Goal: Task Accomplishment & Management: Complete application form

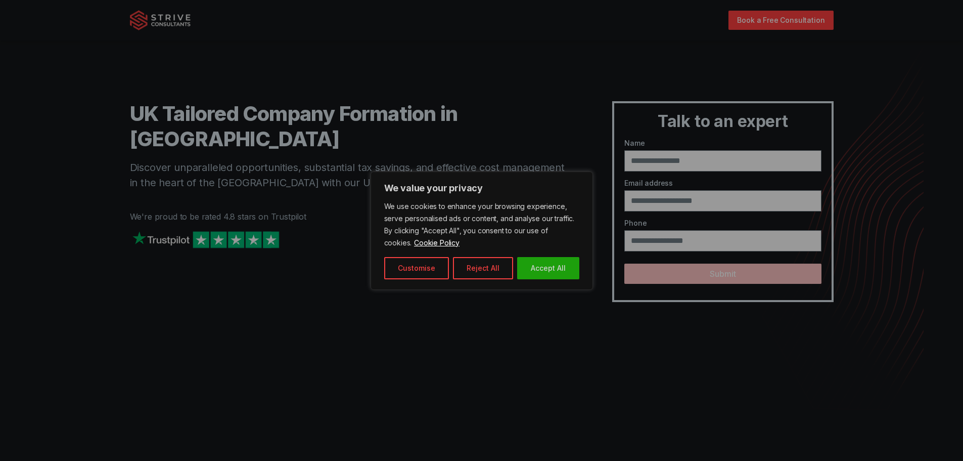
click at [687, 164] on div at bounding box center [481, 230] width 963 height 461
click at [543, 265] on button "Accept All" at bounding box center [548, 268] width 62 height 22
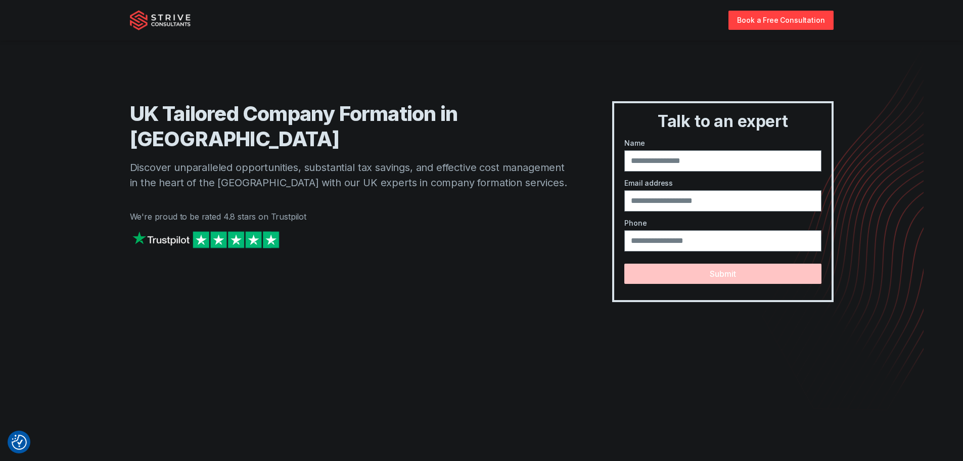
click at [198, 229] on img at bounding box center [206, 240] width 152 height 22
click at [673, 153] on input "text" at bounding box center [723, 160] width 197 height 21
type input "**********"
click at [650, 195] on input "email" at bounding box center [723, 200] width 197 height 21
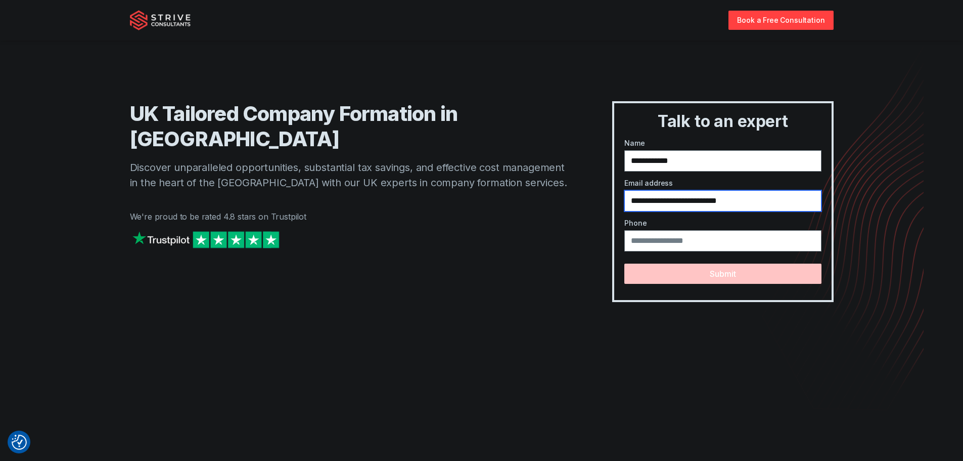
type input "**********"
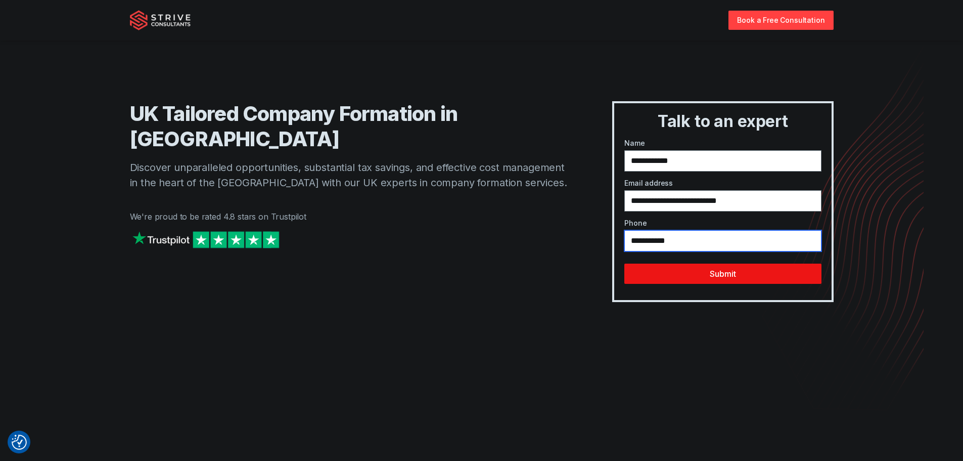
type input "**********"
click at [672, 270] on button "Submit" at bounding box center [723, 273] width 197 height 20
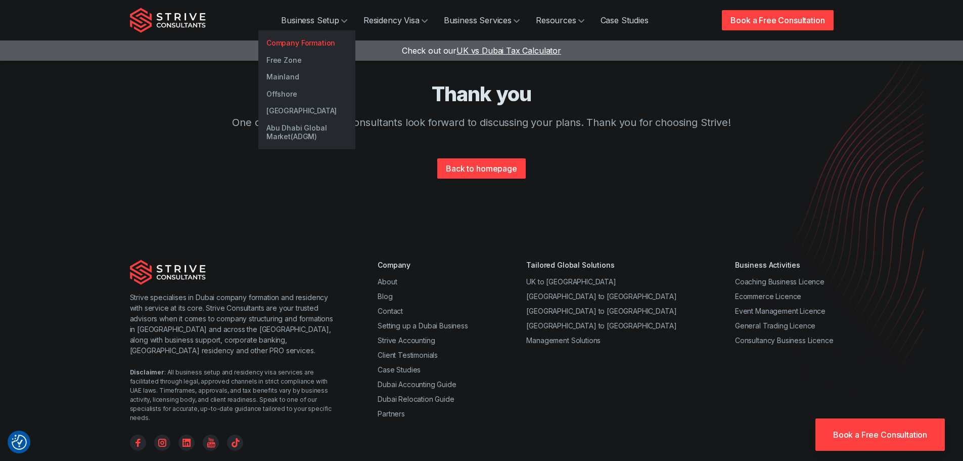
click at [300, 43] on link "Company Formation" at bounding box center [306, 42] width 97 height 17
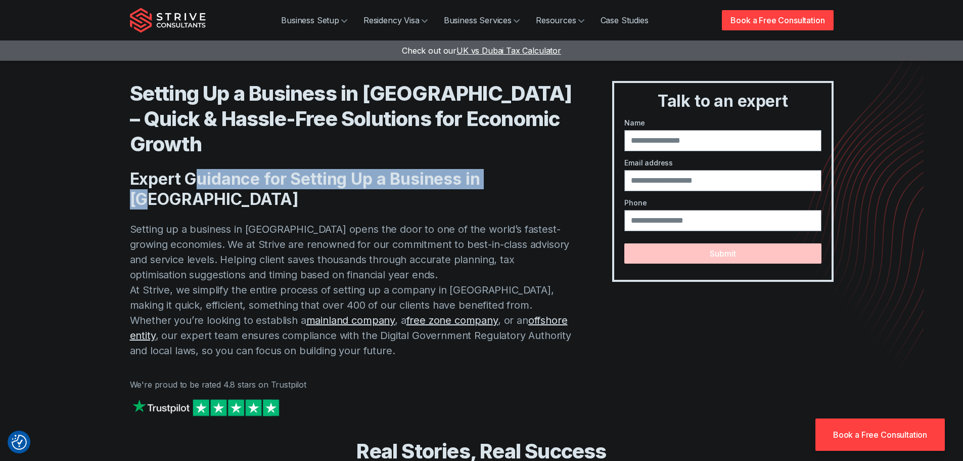
drag, startPoint x: 379, startPoint y: 141, endPoint x: 504, endPoint y: 148, distance: 125.6
click at [506, 169] on h2 "Expert Guidance for Setting Up a Business in [GEOGRAPHIC_DATA]" at bounding box center [351, 189] width 442 height 40
drag, startPoint x: 278, startPoint y: 154, endPoint x: 267, endPoint y: 180, distance: 27.9
click at [278, 169] on h2 "Expert Guidance for Setting Up a Business in [GEOGRAPHIC_DATA]" at bounding box center [351, 189] width 442 height 40
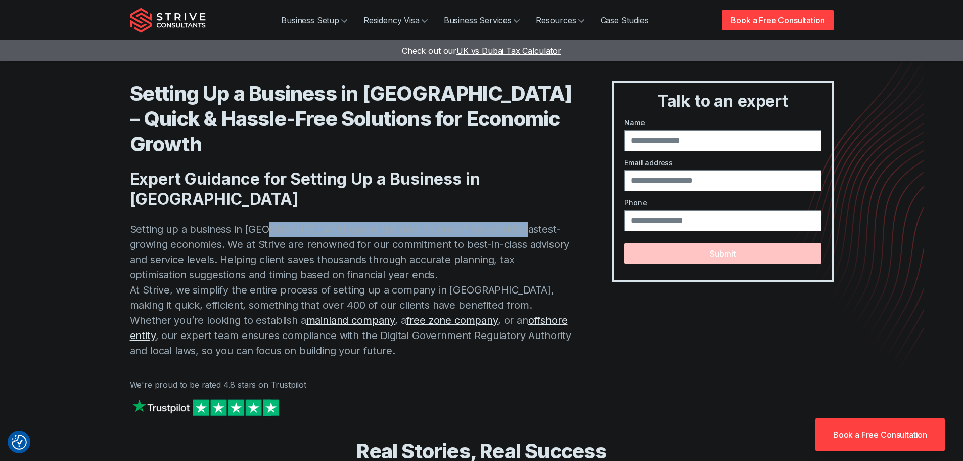
drag, startPoint x: 267, startPoint y: 180, endPoint x: 511, endPoint y: 181, distance: 244.3
click at [511, 221] on p "Setting up a business in [GEOGRAPHIC_DATA] opens the door to one of the world’s…" at bounding box center [351, 289] width 442 height 137
drag, startPoint x: 526, startPoint y: 179, endPoint x: 293, endPoint y: 179, distance: 233.1
click at [296, 221] on p "Setting up a business in [GEOGRAPHIC_DATA] opens the door to one of the world’s…" at bounding box center [351, 289] width 442 height 137
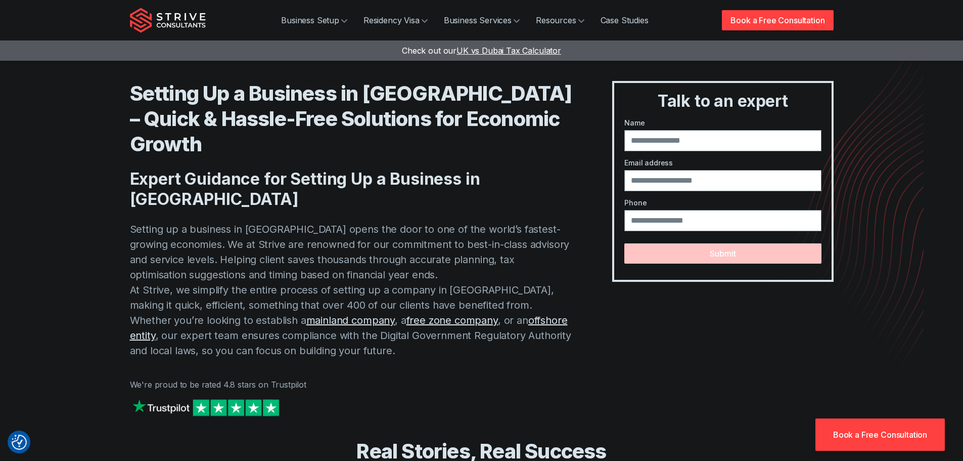
drag, startPoint x: 284, startPoint y: 178, endPoint x: 190, endPoint y: 180, distance: 94.6
click at [261, 221] on p "Setting up a business in [GEOGRAPHIC_DATA] opens the door to one of the world’s…" at bounding box center [351, 289] width 442 height 137
drag, startPoint x: 189, startPoint y: 182, endPoint x: 199, endPoint y: 189, distance: 12.3
click at [193, 221] on p "Setting up a business in [GEOGRAPHIC_DATA] opens the door to one of the world’s…" at bounding box center [351, 289] width 442 height 137
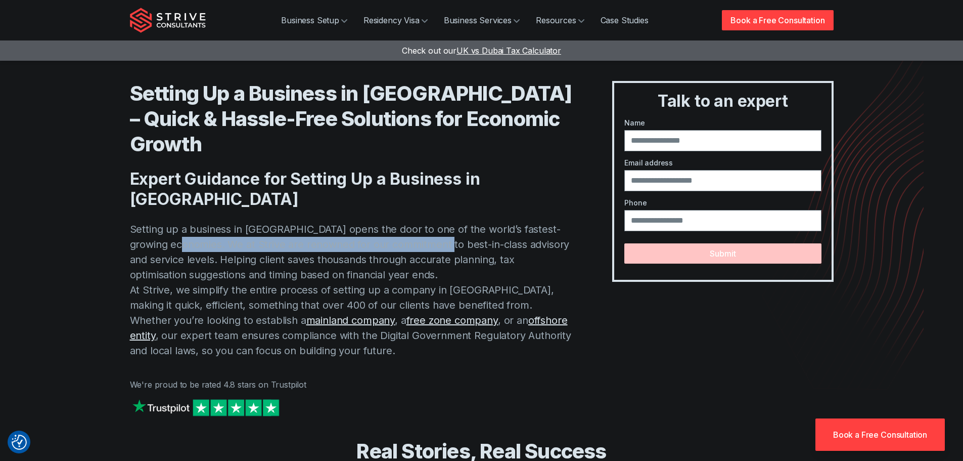
drag, startPoint x: 207, startPoint y: 196, endPoint x: 463, endPoint y: 191, distance: 256.4
click at [463, 221] on p "Setting up a business in [GEOGRAPHIC_DATA] opens the door to one of the world’s…" at bounding box center [351, 289] width 442 height 137
drag, startPoint x: 463, startPoint y: 191, endPoint x: 333, endPoint y: 199, distance: 130.2
click at [462, 221] on p "Setting up a business in [GEOGRAPHIC_DATA] opens the door to one of the world’s…" at bounding box center [351, 289] width 442 height 137
click at [439, 221] on p "Setting up a business in [GEOGRAPHIC_DATA] opens the door to one of the world’s…" at bounding box center [351, 289] width 442 height 137
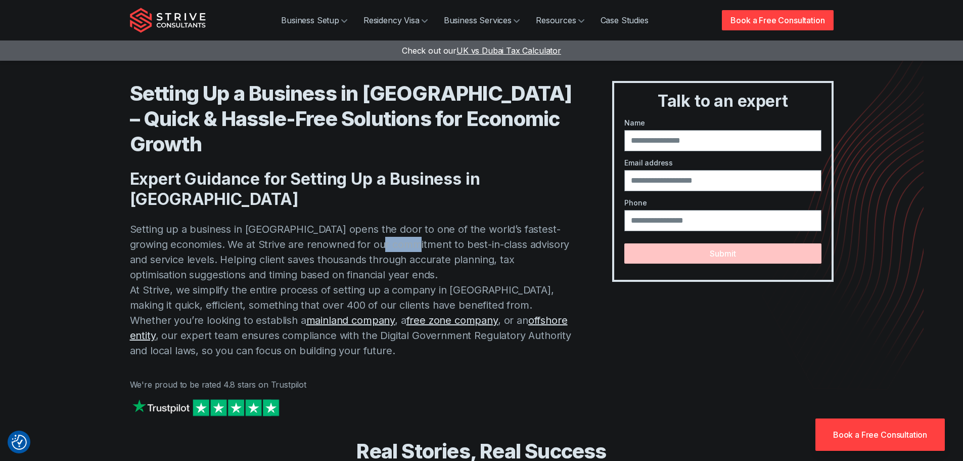
click at [402, 221] on p "Setting up a business in [GEOGRAPHIC_DATA] opens the door to one of the world’s…" at bounding box center [351, 289] width 442 height 137
